Goal: Task Accomplishment & Management: Manage account settings

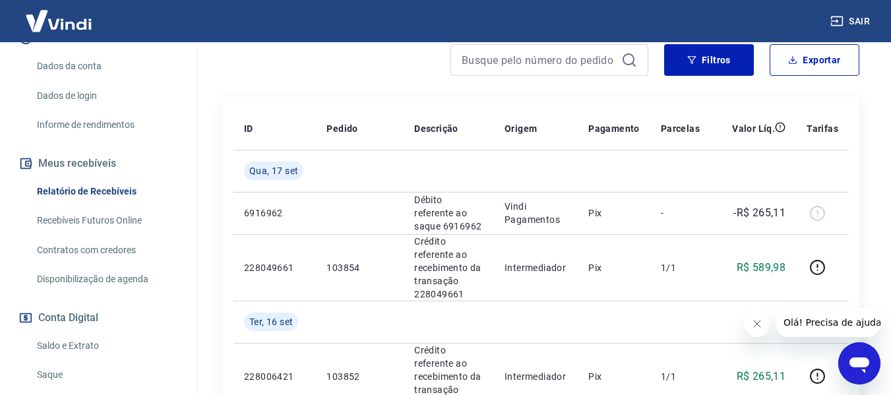
scroll to position [198, 0]
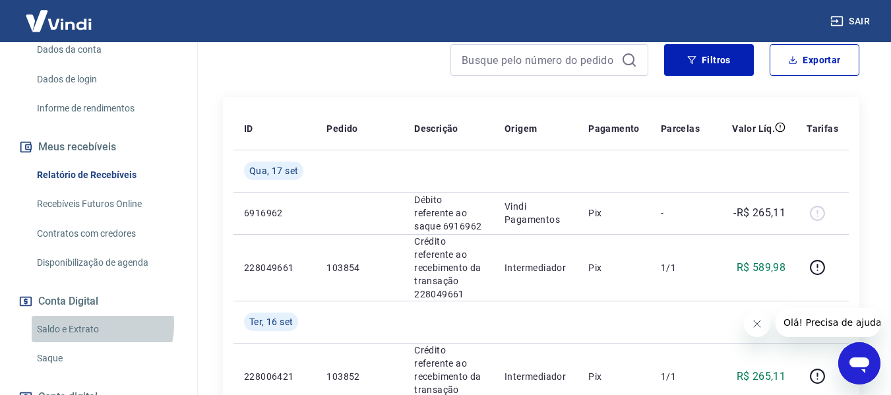
click at [86, 324] on link "Saldo e Extrato" at bounding box center [107, 329] width 150 height 27
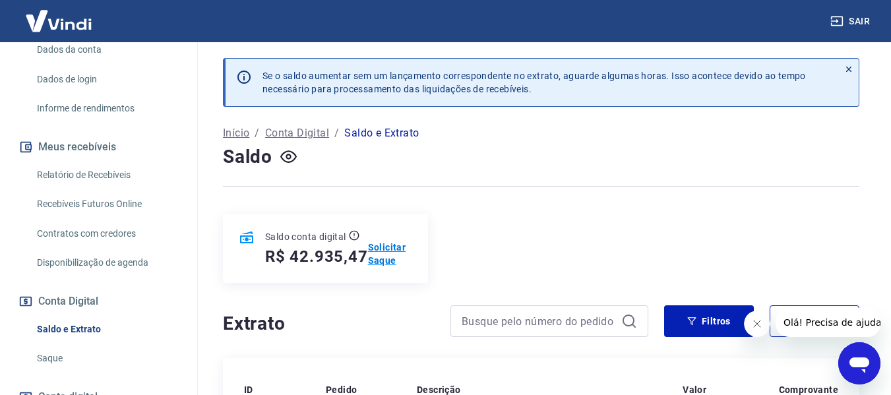
click at [387, 255] on p "Solicitar Saque" at bounding box center [390, 254] width 44 height 26
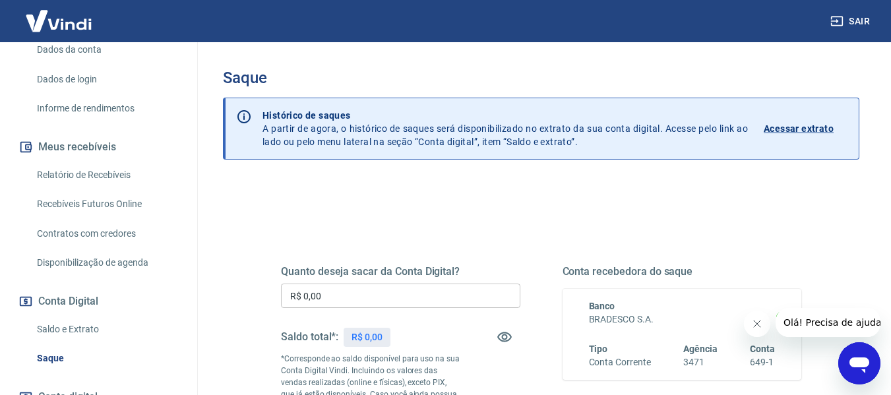
click at [358, 296] on input "R$ 0,00" at bounding box center [400, 296] width 239 height 24
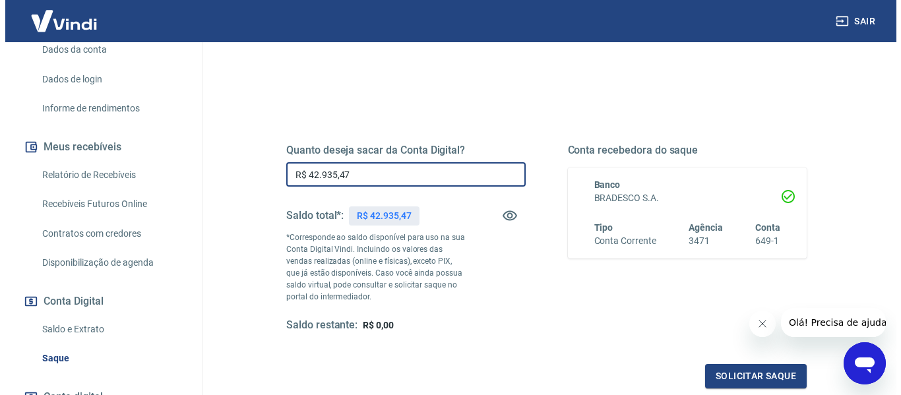
scroll to position [132, 0]
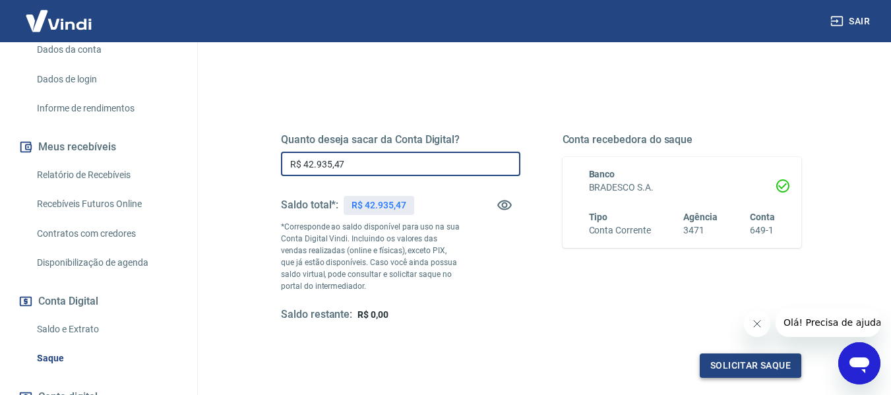
type input "R$ 42.935,47"
click at [749, 369] on button "Solicitar saque" at bounding box center [751, 366] width 102 height 24
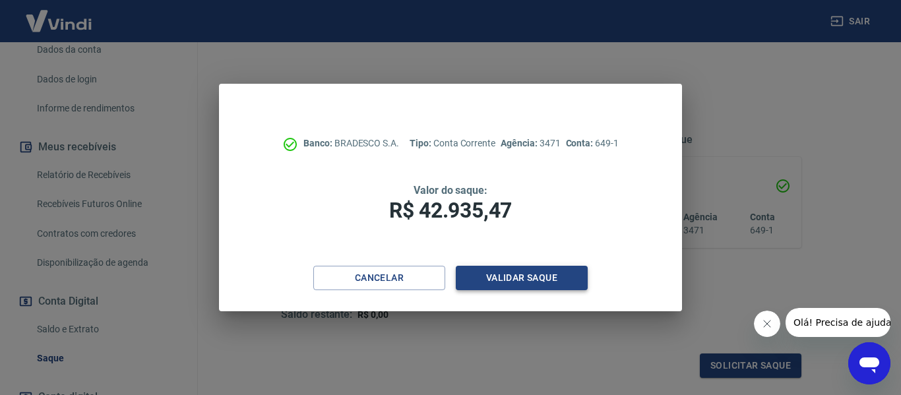
click at [544, 275] on button "Validar saque" at bounding box center [522, 278] width 132 height 24
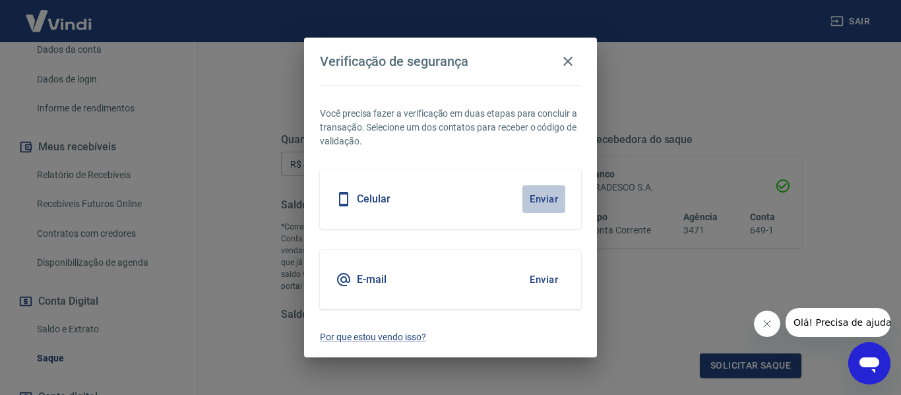
click at [544, 197] on button "Enviar" at bounding box center [543, 199] width 43 height 28
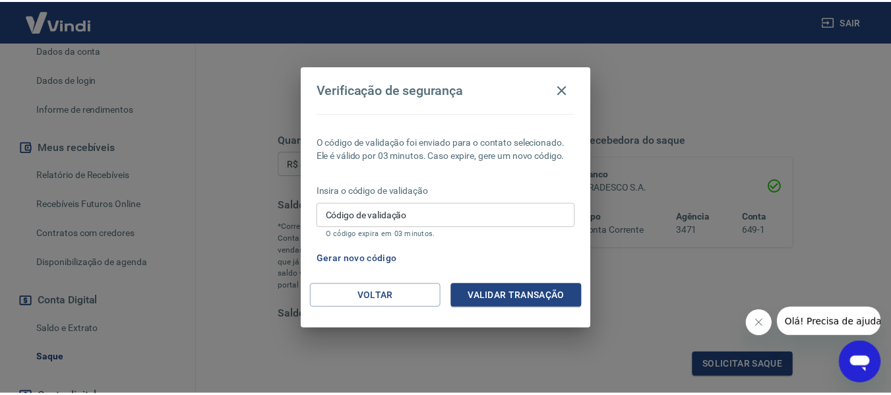
scroll to position [195, 0]
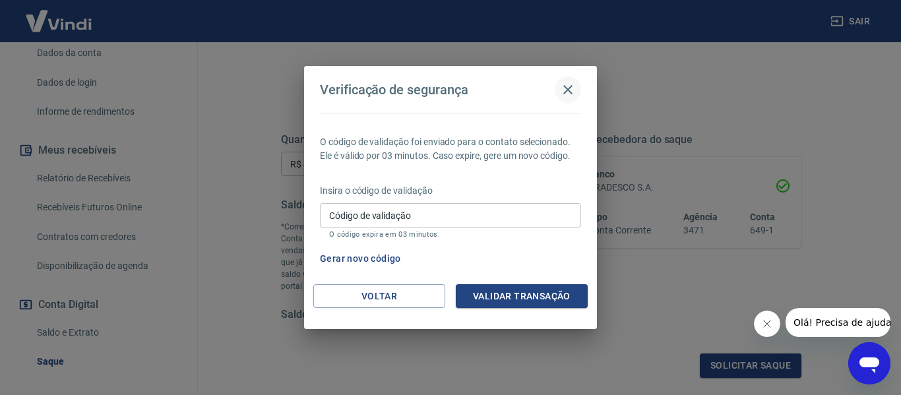
click at [569, 92] on icon "button" at bounding box center [568, 90] width 16 height 16
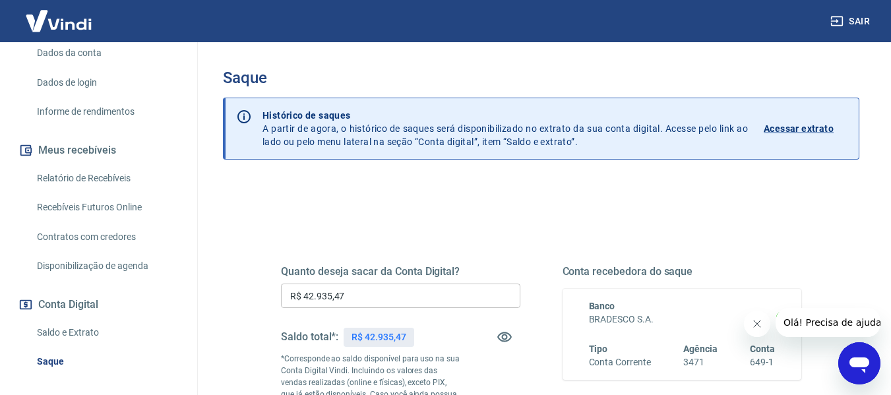
scroll to position [294, 0]
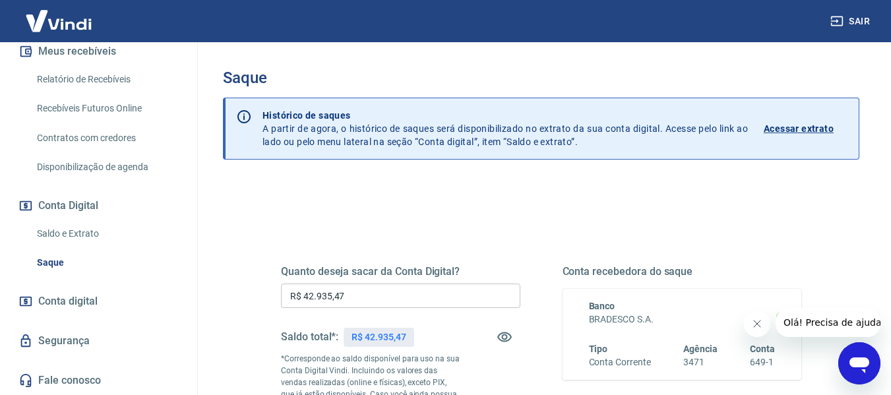
click at [82, 230] on link "Saldo e Extrato" at bounding box center [107, 233] width 150 height 27
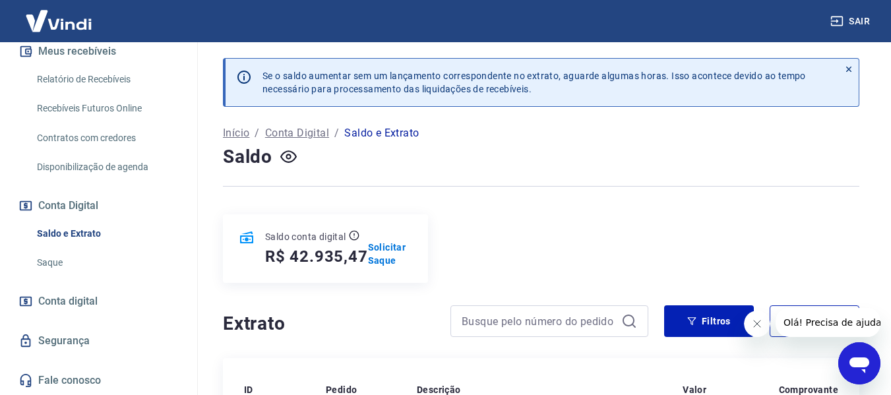
click at [496, 308] on div at bounding box center [550, 321] width 198 height 32
click at [375, 251] on p "Solicitar Saque" at bounding box center [390, 254] width 44 height 26
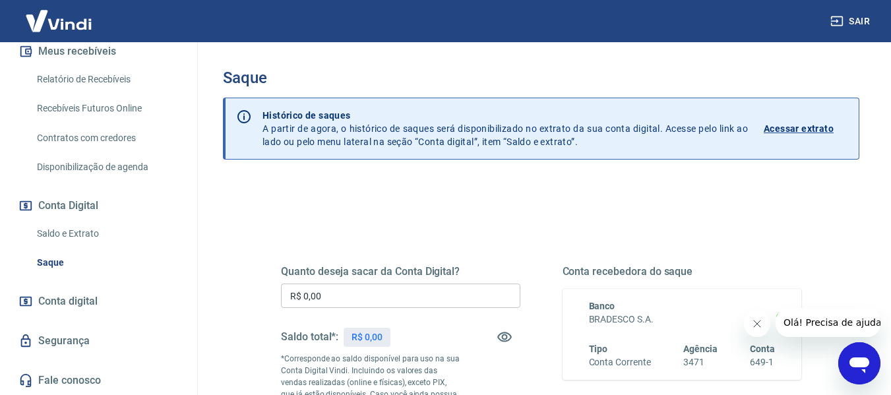
click at [330, 286] on input "R$ 0,00" at bounding box center [400, 296] width 239 height 24
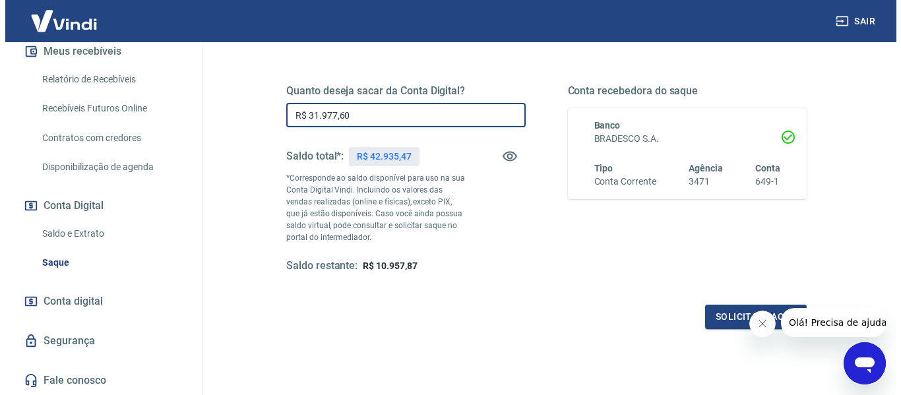
scroll to position [198, 0]
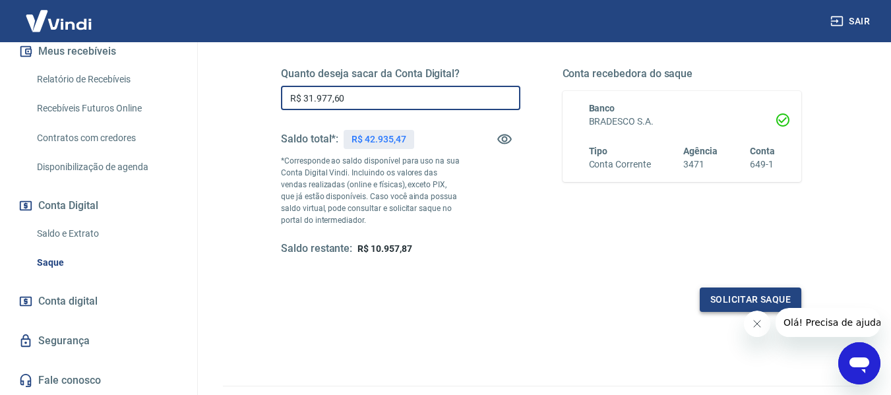
type input "R$ 31.977,60"
click at [710, 298] on button "Solicitar saque" at bounding box center [751, 300] width 102 height 24
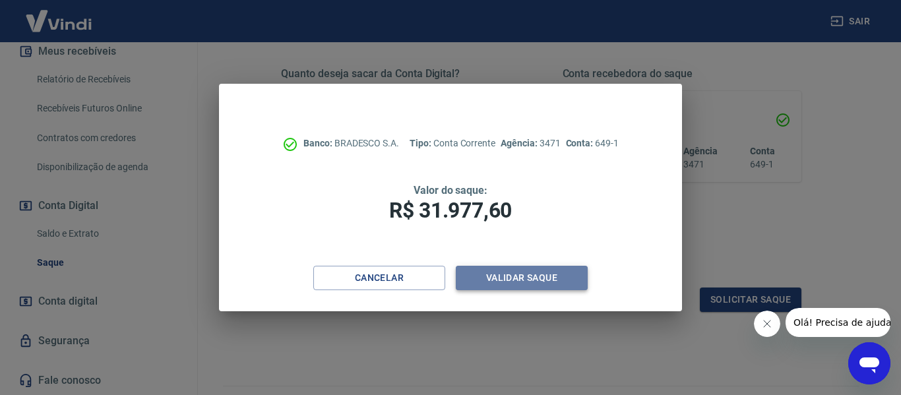
click at [509, 281] on button "Validar saque" at bounding box center [522, 278] width 132 height 24
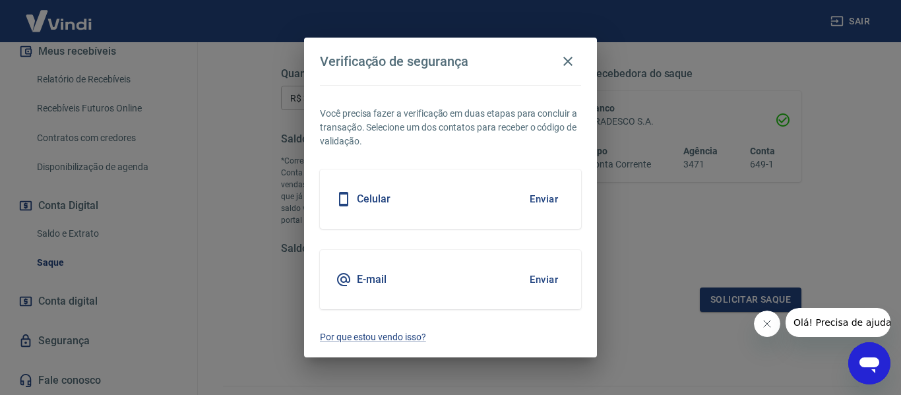
click at [549, 198] on button "Enviar" at bounding box center [543, 199] width 43 height 28
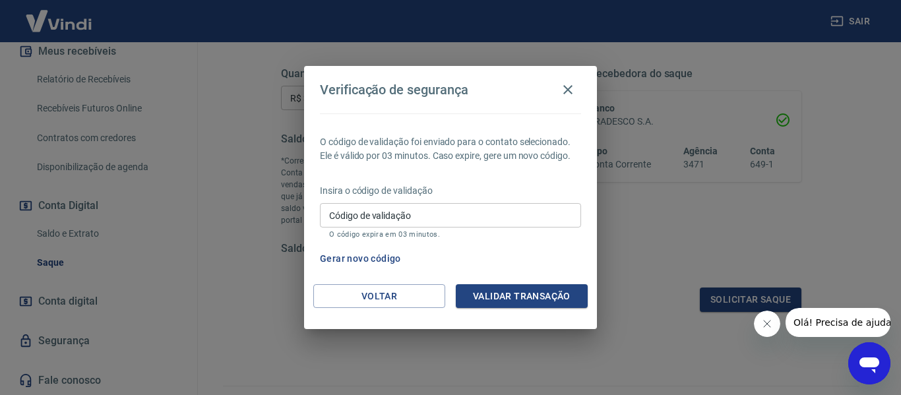
scroll to position [195, 0]
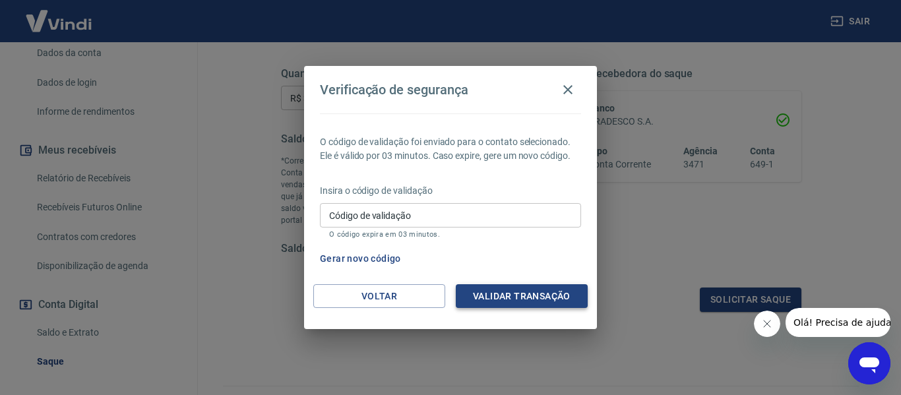
click at [530, 297] on button "Validar transação" at bounding box center [522, 296] width 132 height 24
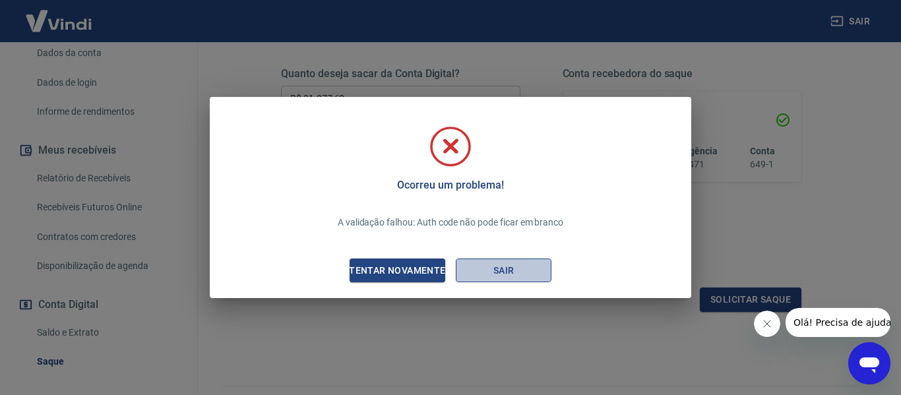
click at [508, 271] on button "Sair" at bounding box center [504, 271] width 96 height 24
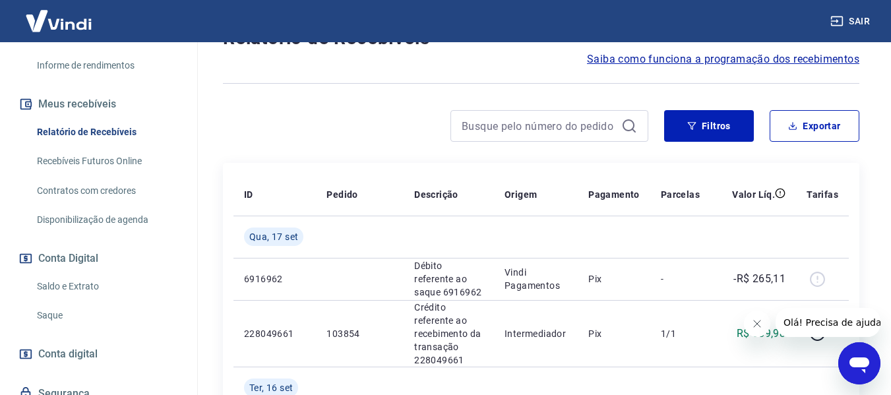
scroll to position [264, 0]
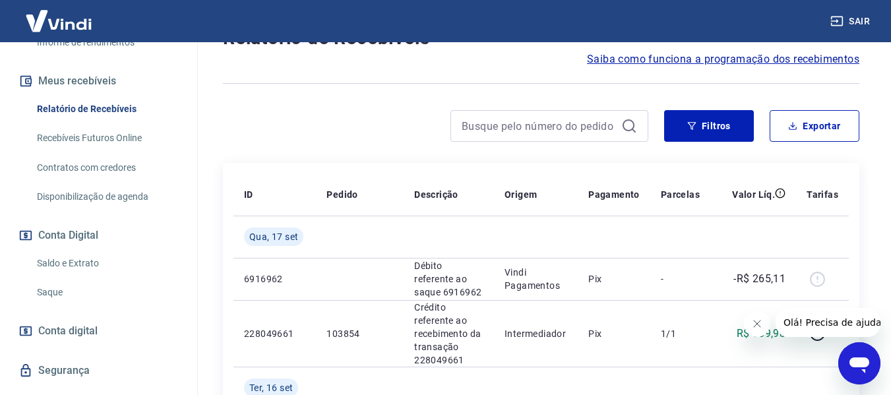
click at [56, 290] on link "Saque" at bounding box center [107, 292] width 150 height 27
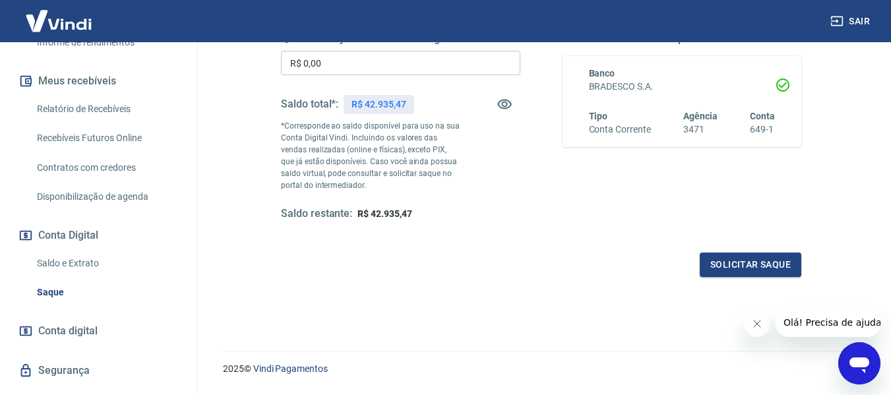
scroll to position [203, 0]
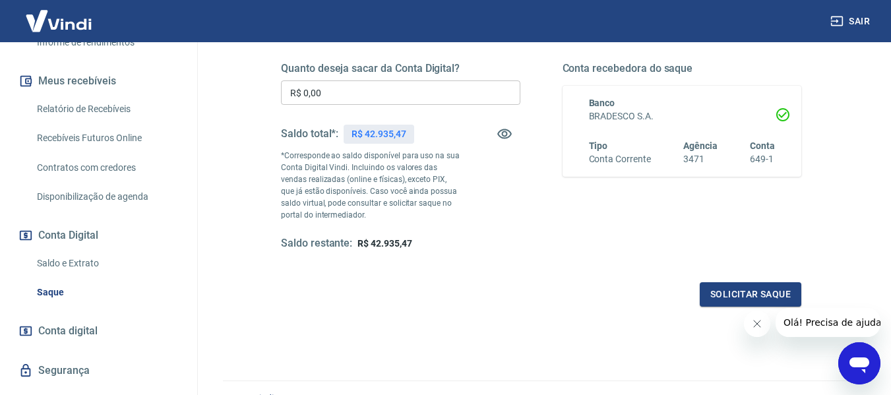
click at [84, 261] on link "Saldo e Extrato" at bounding box center [107, 263] width 150 height 27
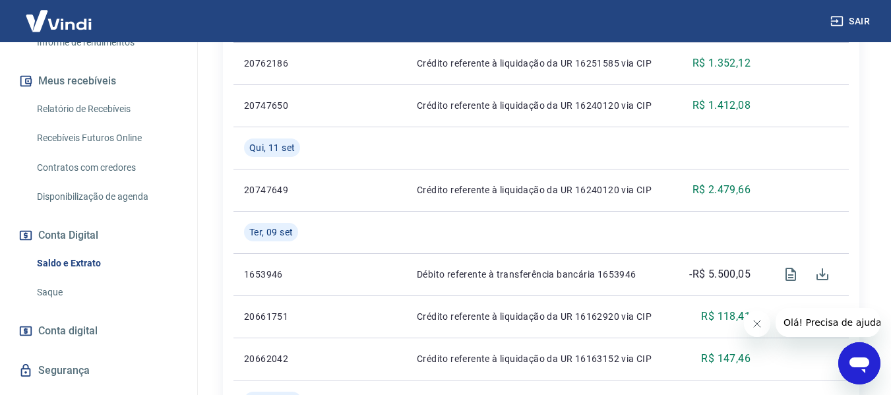
scroll to position [726, 0]
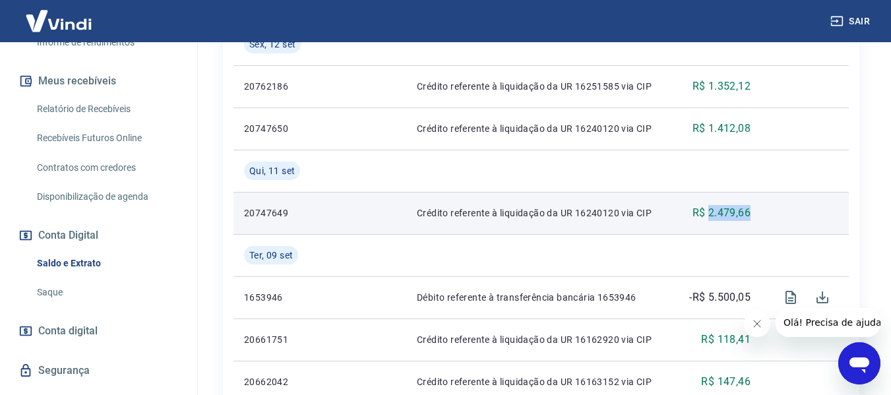
drag, startPoint x: 707, startPoint y: 212, endPoint x: 751, endPoint y: 210, distance: 44.2
click at [751, 210] on td "R$ 2.479,66" at bounding box center [716, 213] width 89 height 42
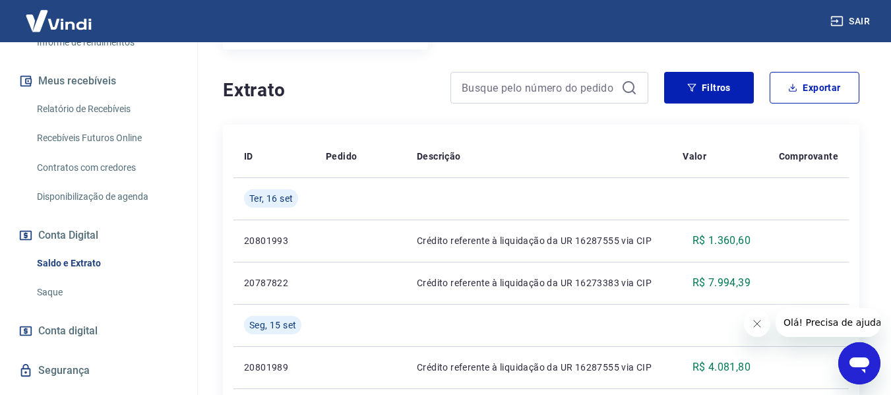
scroll to position [198, 0]
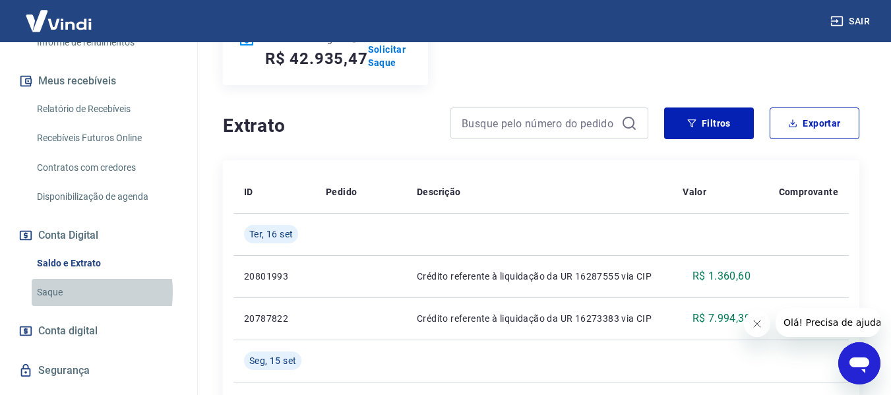
click at [55, 292] on link "Saque" at bounding box center [107, 292] width 150 height 27
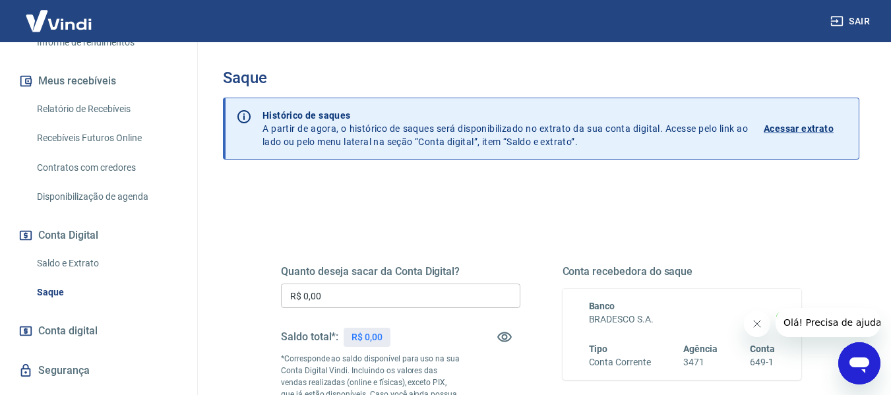
click at [331, 298] on input "R$ 0,00" at bounding box center [400, 296] width 239 height 24
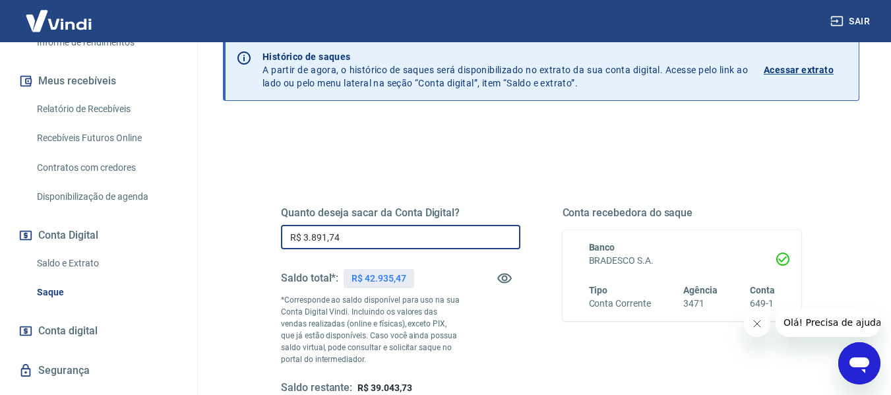
scroll to position [132, 0]
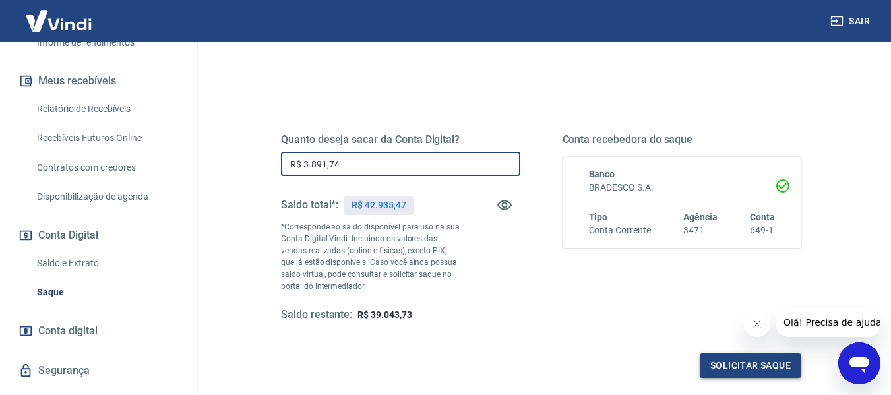
type input "R$ 3.891,74"
click at [724, 359] on button "Solicitar saque" at bounding box center [751, 366] width 102 height 24
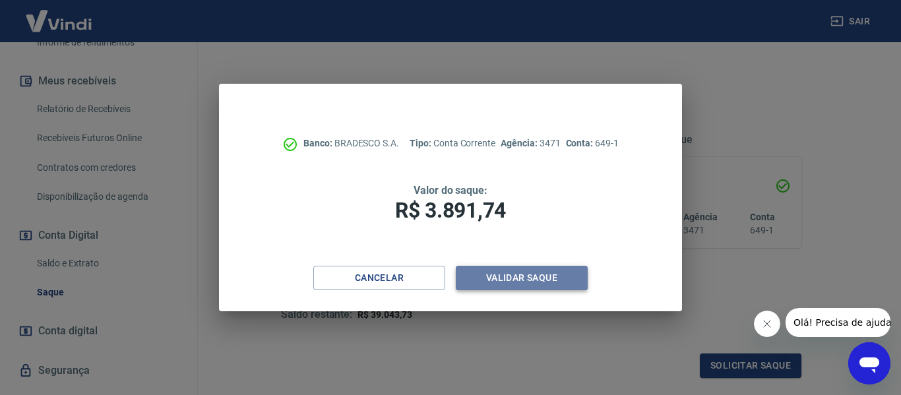
click at [534, 273] on button "Validar saque" at bounding box center [522, 278] width 132 height 24
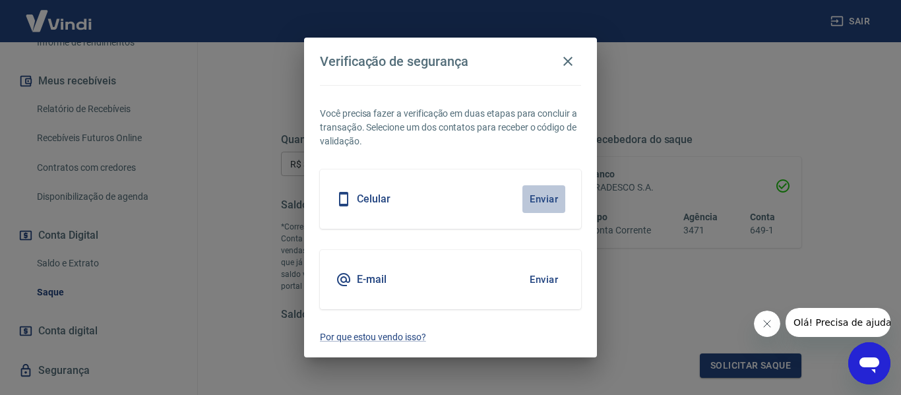
click at [540, 199] on button "Enviar" at bounding box center [543, 199] width 43 height 28
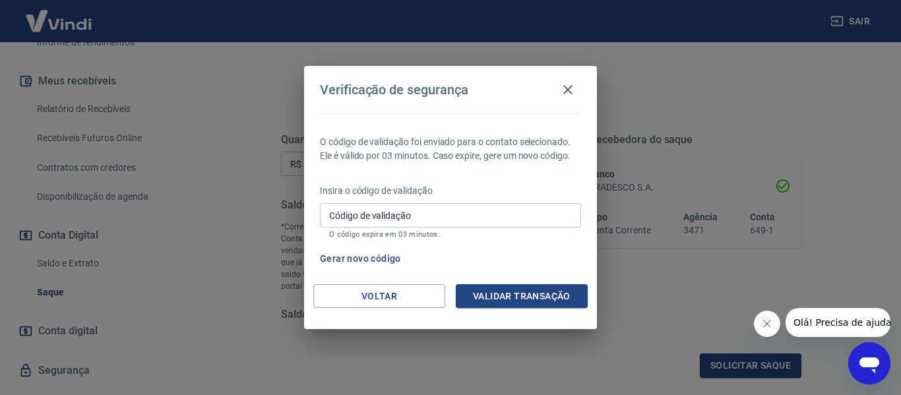
click at [184, 111] on div "Verificação de segurança O código de validação foi enviado para o contato selec…" at bounding box center [450, 197] width 901 height 395
click at [358, 256] on button "Gerar novo código" at bounding box center [361, 259] width 92 height 24
click at [387, 293] on button "Voltar" at bounding box center [379, 296] width 132 height 24
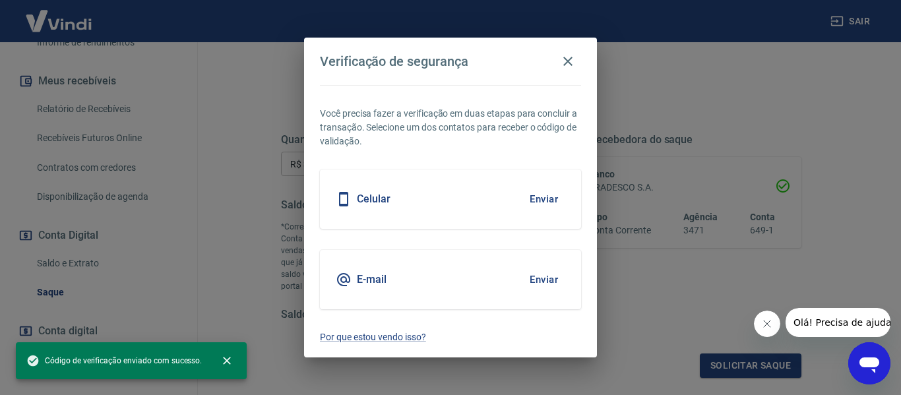
click at [547, 275] on button "Enviar" at bounding box center [543, 280] width 43 height 28
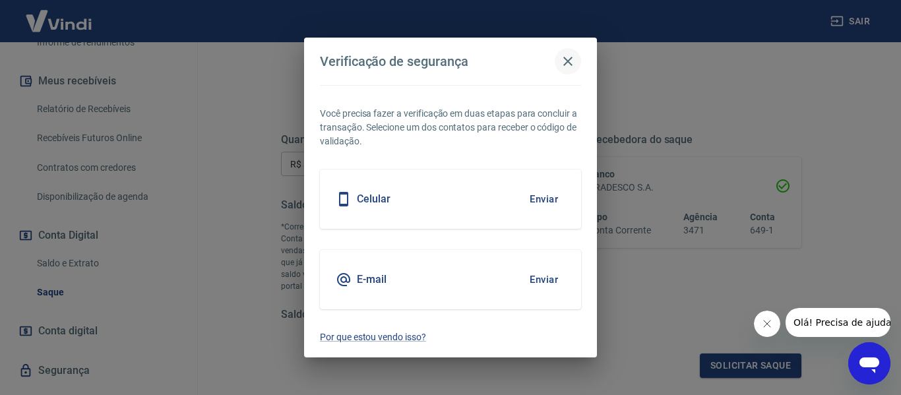
click at [570, 62] on icon "button" at bounding box center [568, 61] width 16 height 16
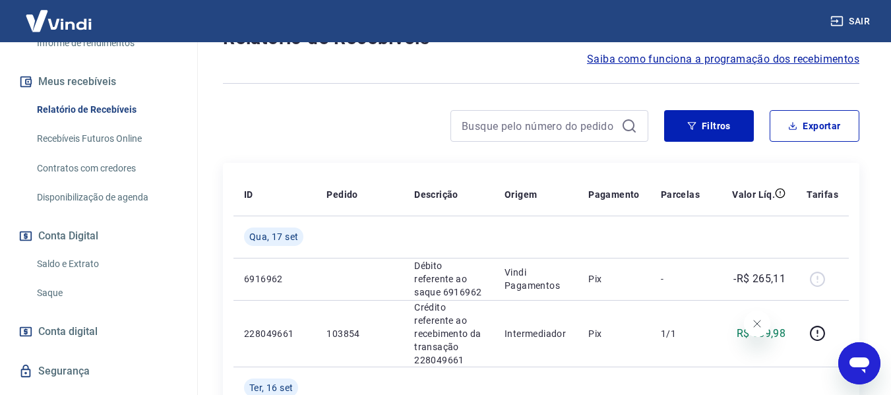
scroll to position [264, 0]
click at [86, 263] on link "Saldo e Extrato" at bounding box center [107, 263] width 150 height 27
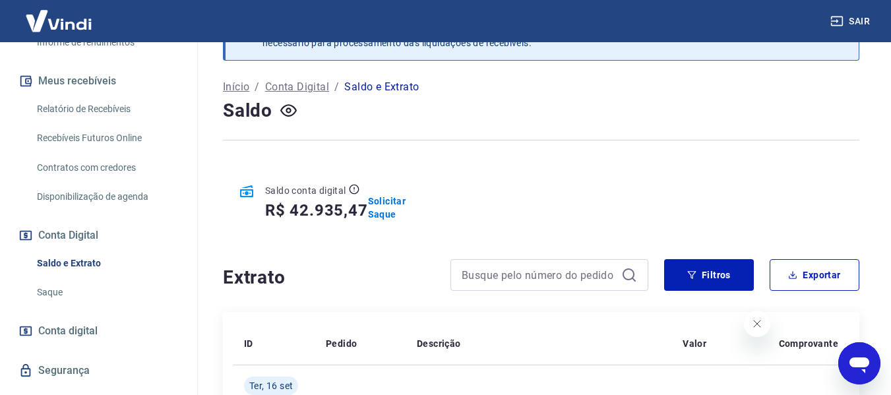
scroll to position [132, 0]
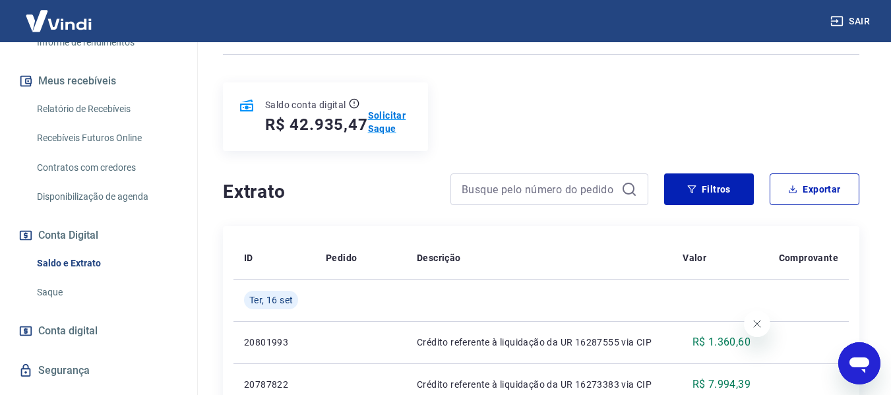
click at [381, 123] on p "Solicitar Saque" at bounding box center [390, 122] width 44 height 26
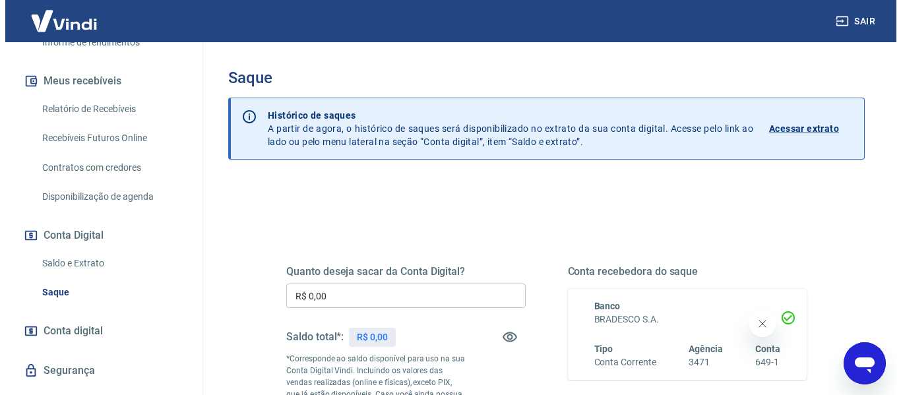
scroll to position [132, 0]
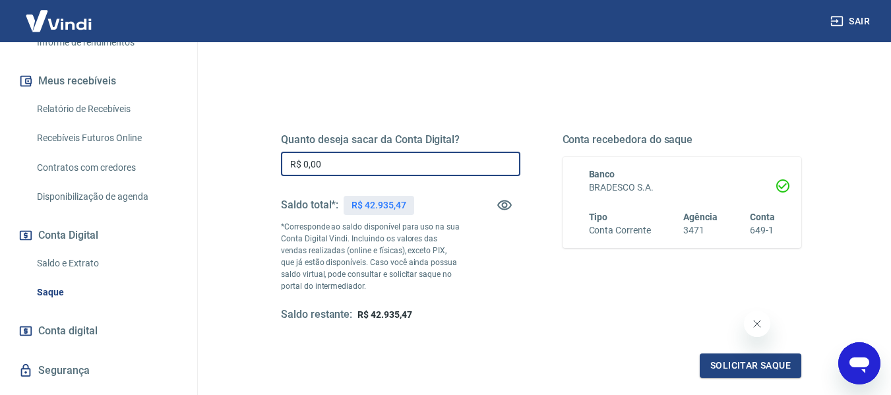
click at [350, 168] on input "R$ 0,00" at bounding box center [400, 164] width 239 height 24
type input "R$ 42.935,47"
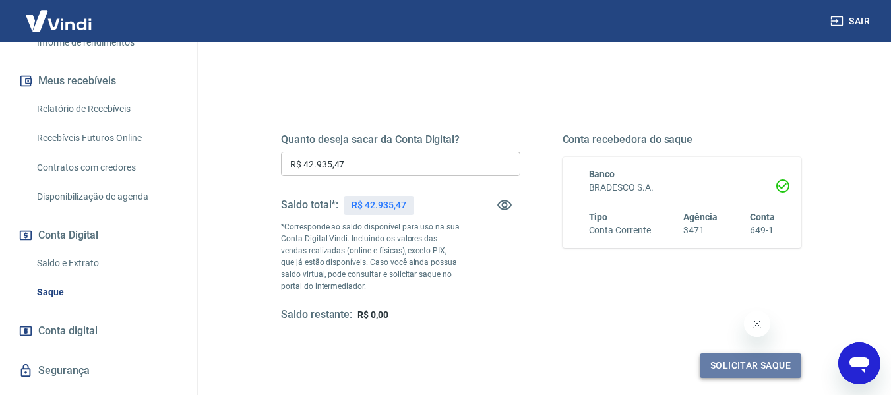
click at [753, 365] on button "Solicitar saque" at bounding box center [751, 366] width 102 height 24
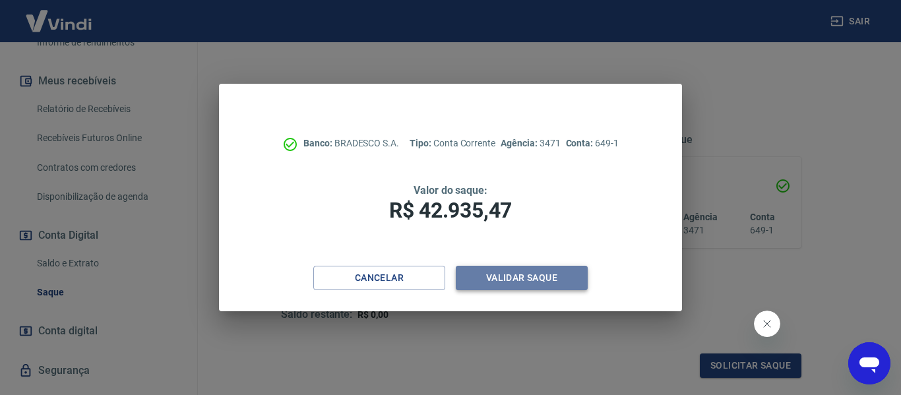
click at [524, 280] on button "Validar saque" at bounding box center [522, 278] width 132 height 24
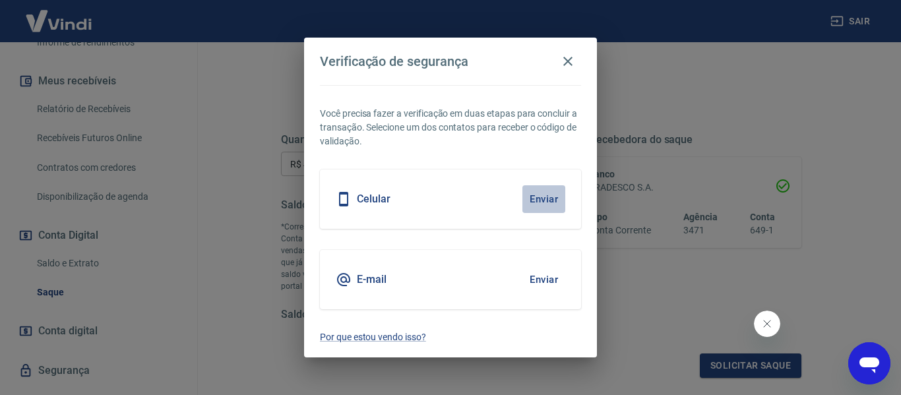
click at [547, 199] on button "Enviar" at bounding box center [543, 199] width 43 height 28
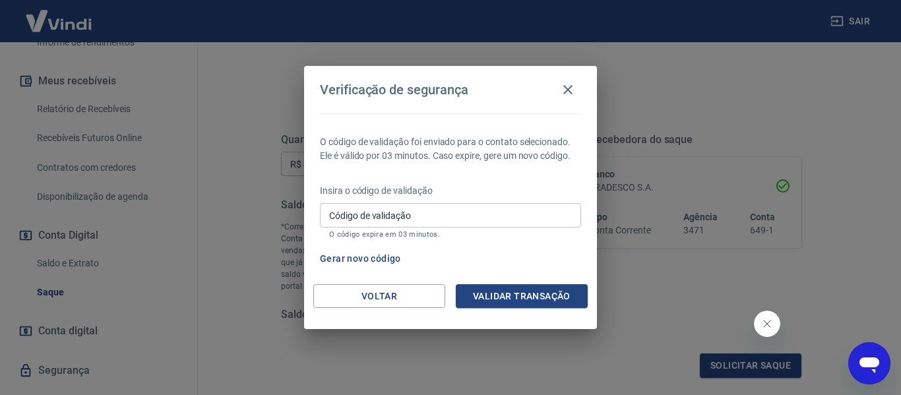
click at [817, 234] on div "Verificação de segurança O código de validação foi enviado para o contato selec…" at bounding box center [450, 197] width 901 height 395
